Goal: Transaction & Acquisition: Purchase product/service

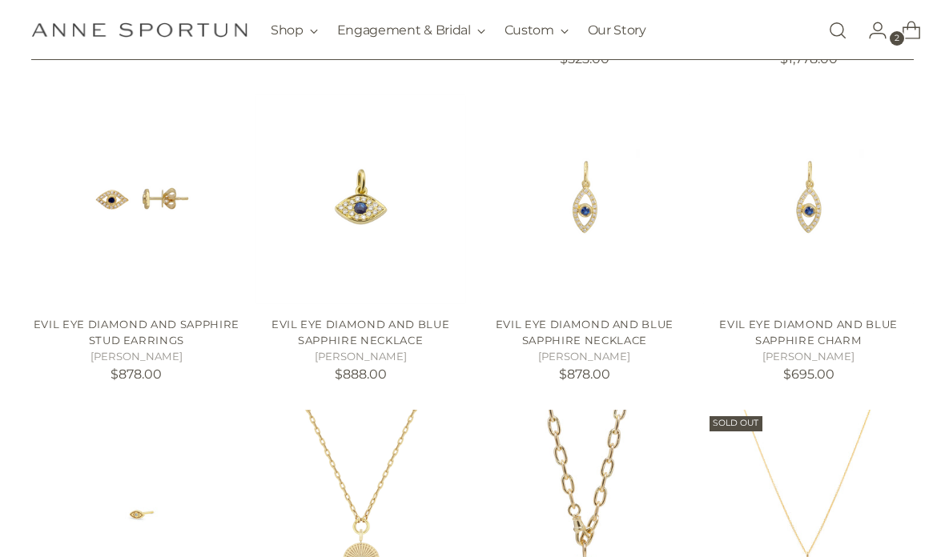
scroll to position [641, 0]
click at [354, 243] on img "EVIL EYE DIAMOND AND BLUE SAPPHIRE NECKLACE" at bounding box center [360, 199] width 211 height 211
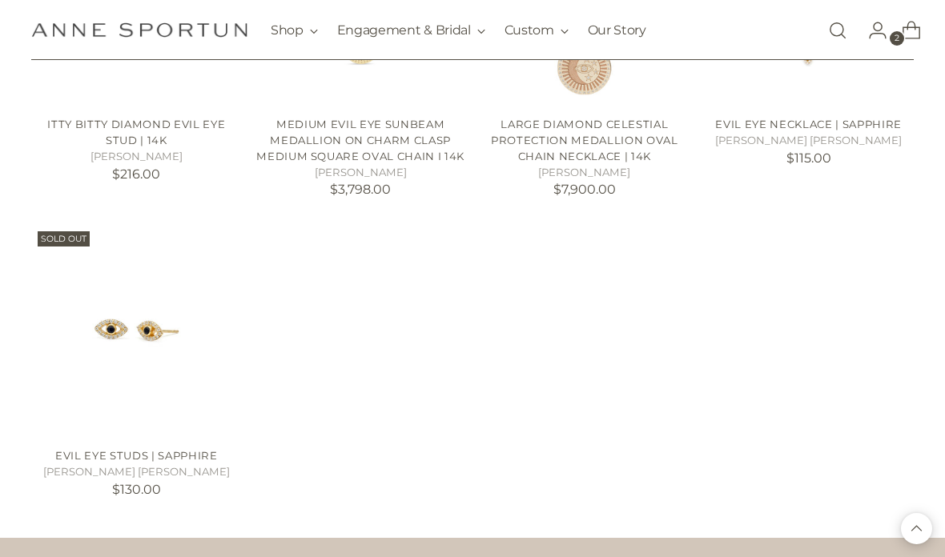
scroll to position [1184, 0]
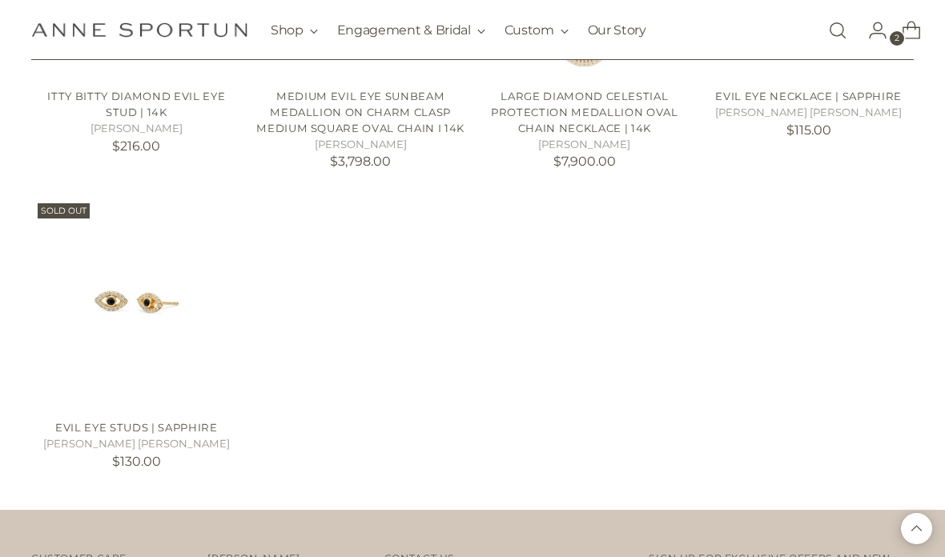
click at [115, 365] on img "Evil Eye Studs | Sapphire" at bounding box center [136, 302] width 211 height 211
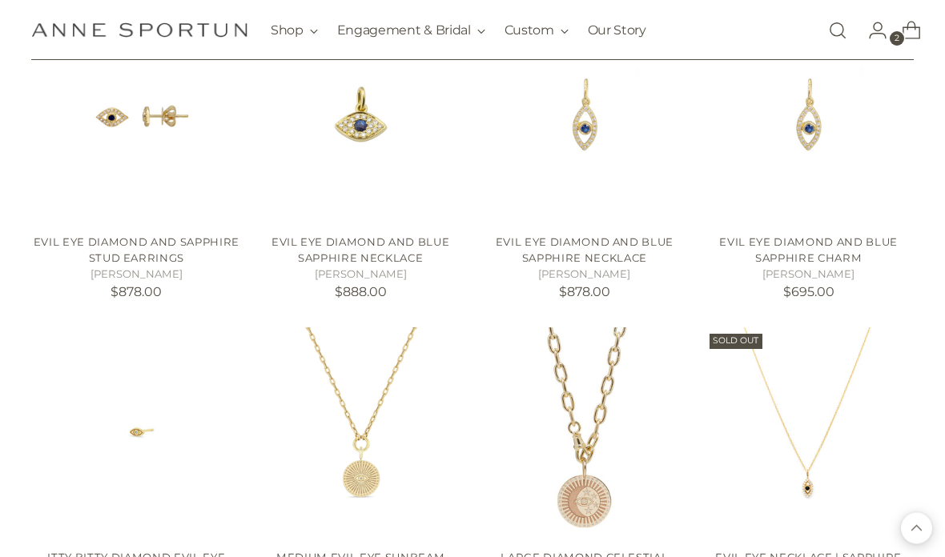
scroll to position [724, 0]
click at [744, 466] on img "Evil Eye Necklace | Sapphire" at bounding box center [808, 432] width 211 height 211
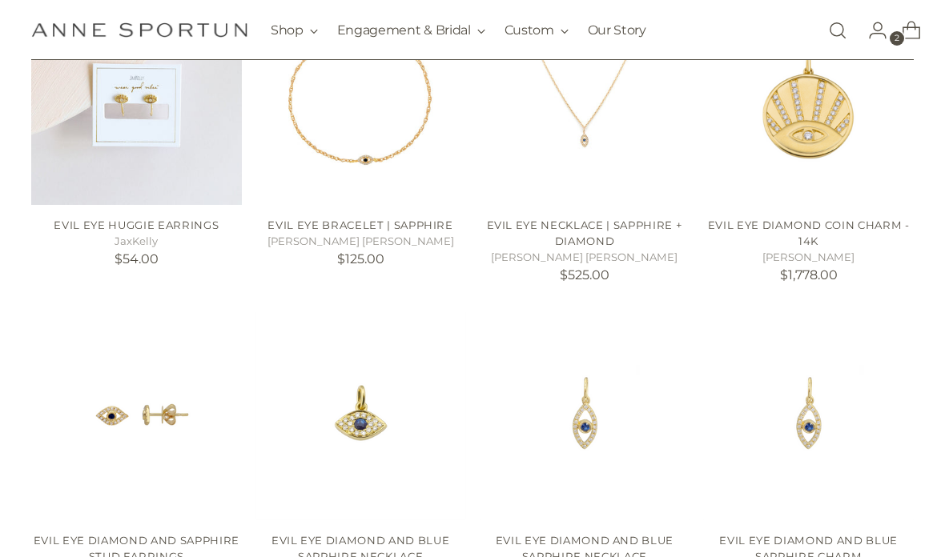
scroll to position [428, 0]
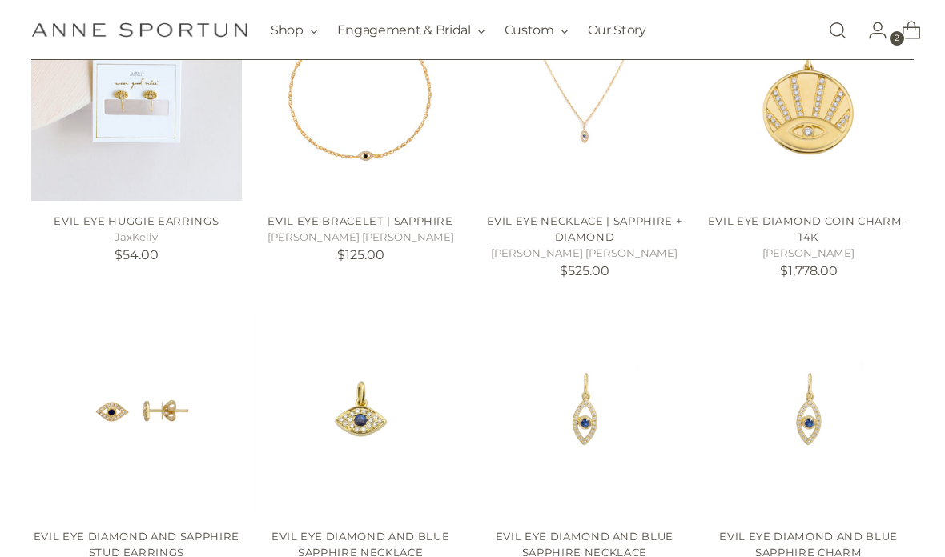
click at [787, 452] on img "EVIL EYE DIAMOND AND BLUE SAPPHIRE CHARM" at bounding box center [808, 412] width 211 height 211
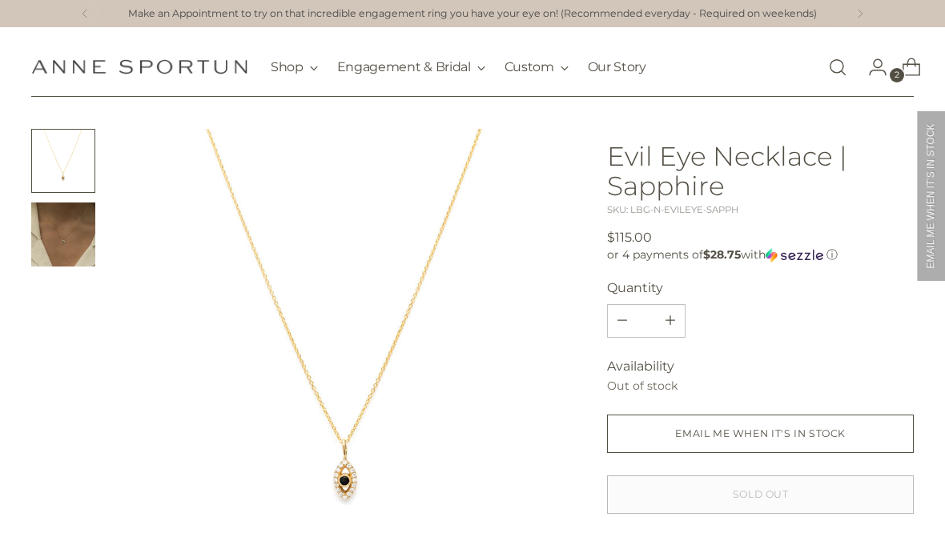
scroll to position [2, 0]
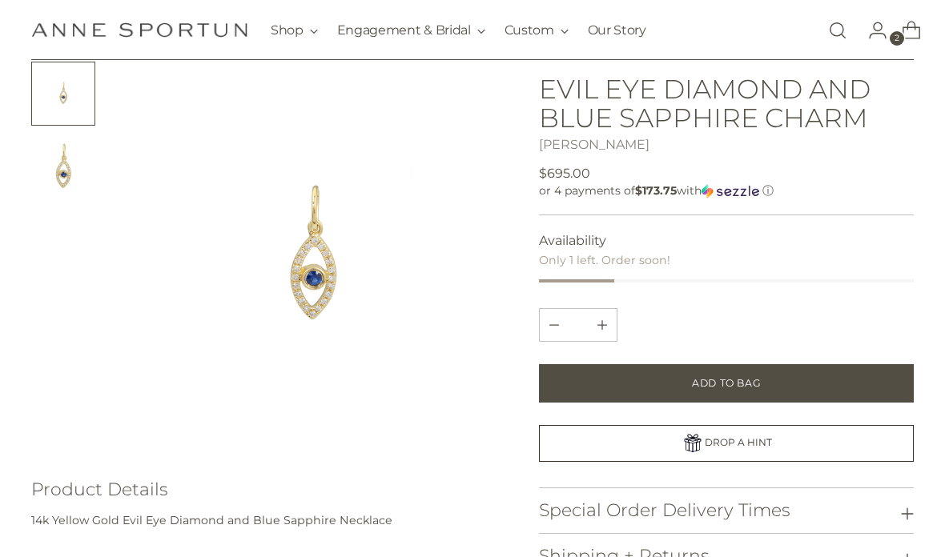
scroll to position [94, 0]
click at [383, 347] on img at bounding box center [313, 257] width 390 height 390
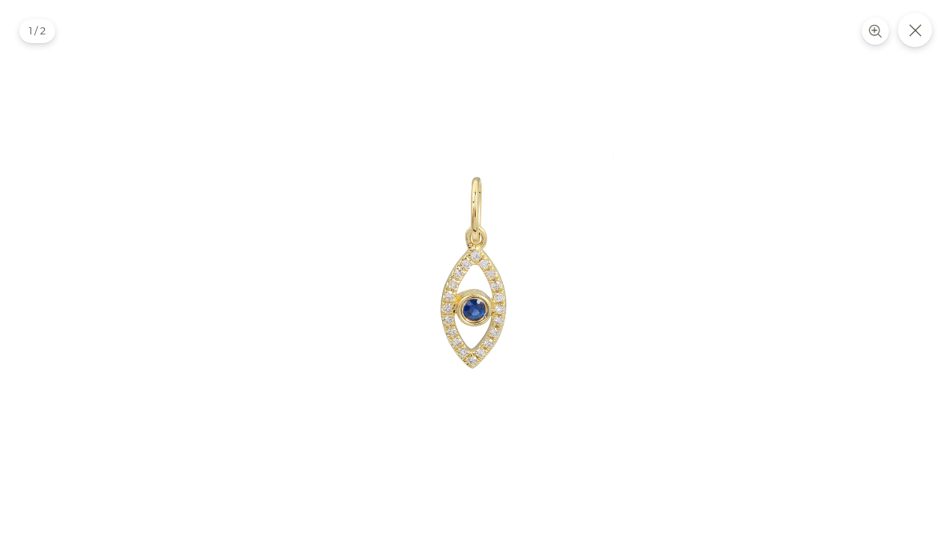
click at [920, 22] on button "Close" at bounding box center [914, 30] width 34 height 34
